Goal: Task Accomplishment & Management: Use online tool/utility

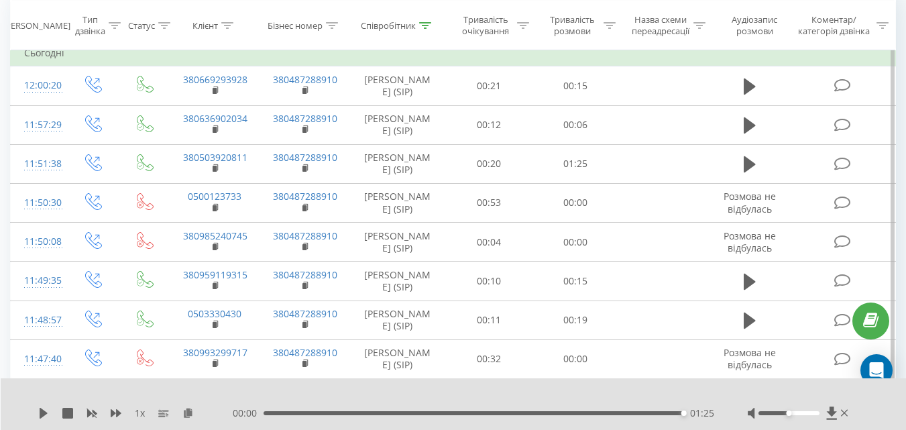
scroll to position [134, 0]
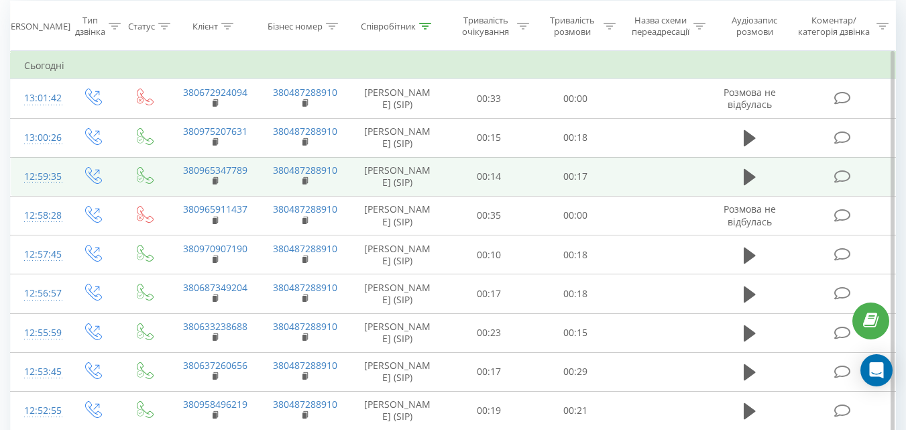
scroll to position [59, 0]
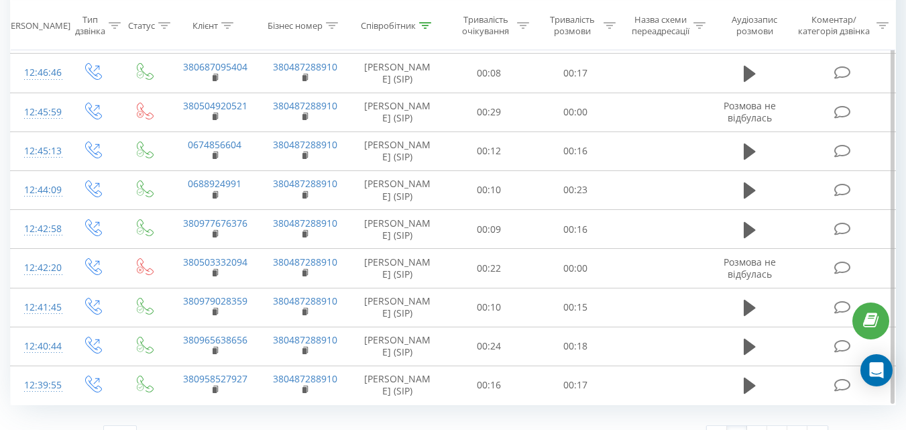
scroll to position [796, 0]
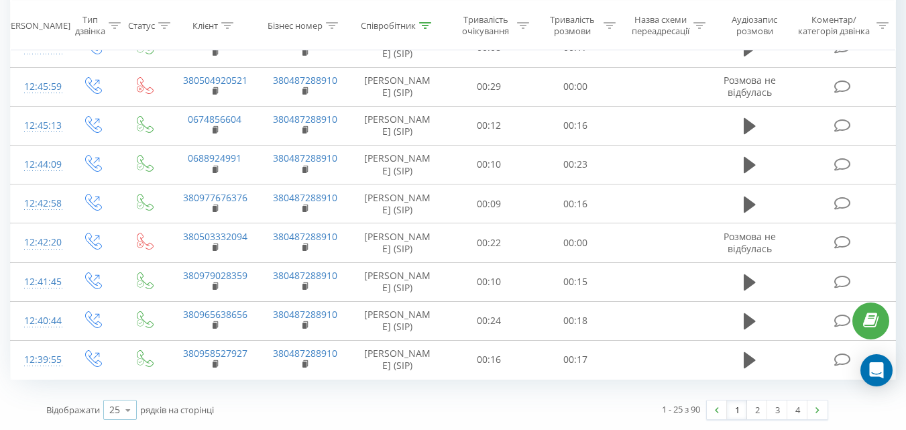
click at [127, 412] on icon at bounding box center [128, 410] width 20 height 26
click at [125, 390] on span "100" at bounding box center [117, 390] width 16 height 13
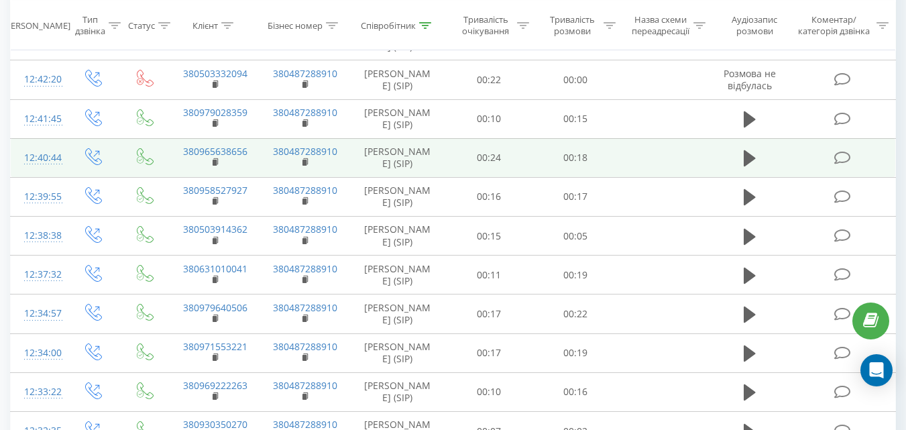
scroll to position [997, 0]
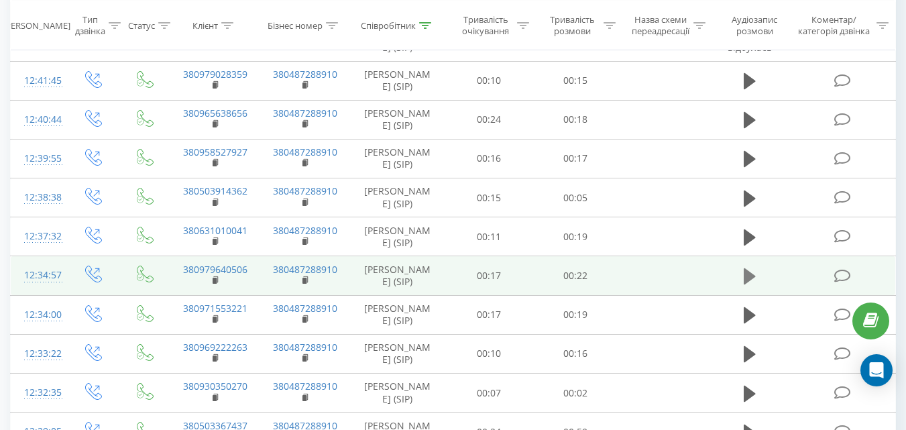
click at [749, 274] on icon at bounding box center [749, 276] width 12 height 16
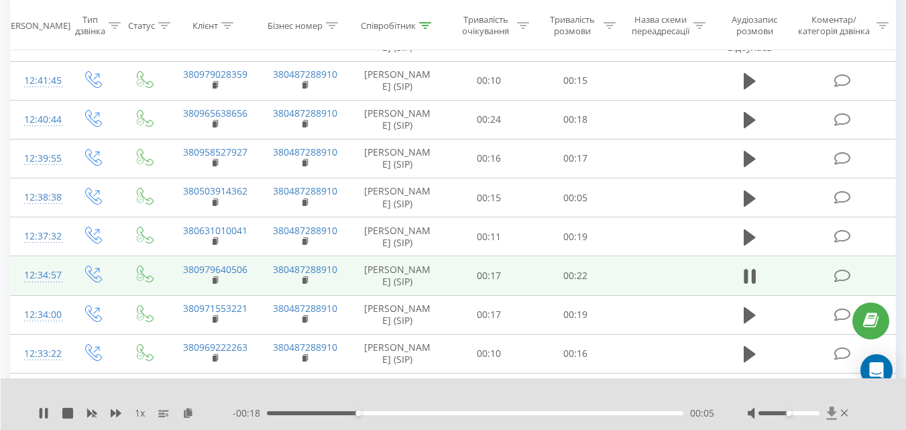
click at [828, 410] on icon at bounding box center [831, 412] width 11 height 13
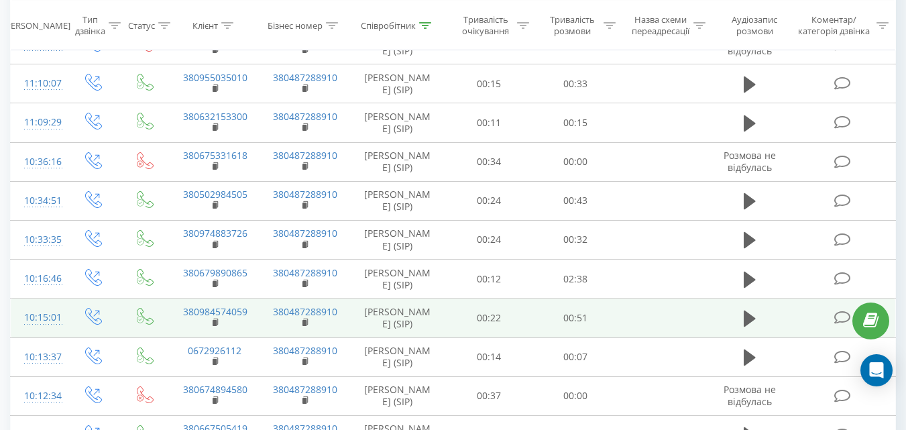
scroll to position [3331, 0]
